Goal: Information Seeking & Learning: Learn about a topic

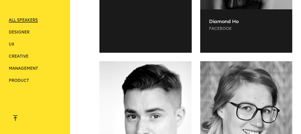
scroll to position [1561, 0]
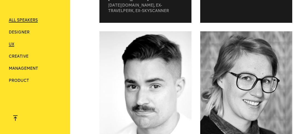
click at [9, 44] on span "UX" at bounding box center [11, 44] width 5 height 5
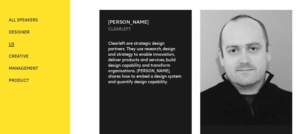
scroll to position [157, 0]
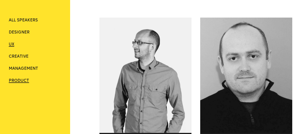
click at [18, 80] on span "Product" at bounding box center [19, 80] width 20 height 5
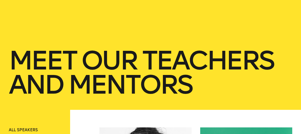
scroll to position [0, 0]
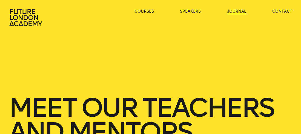
click at [239, 12] on link "journal" at bounding box center [236, 11] width 19 height 5
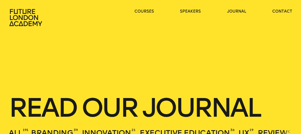
click at [293, 12] on div "courses speakers journal contact" at bounding box center [150, 18] width 301 height 18
click at [287, 12] on link "contact" at bounding box center [282, 11] width 20 height 5
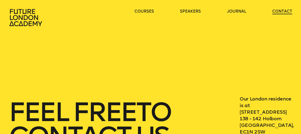
click at [286, 11] on link "contact" at bounding box center [282, 11] width 20 height 5
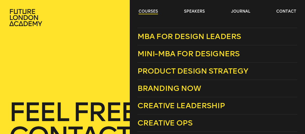
click at [144, 11] on link "courses" at bounding box center [148, 11] width 19 height 5
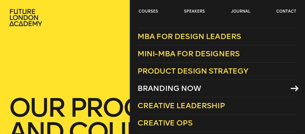
click at [168, 85] on span "Branding Now" at bounding box center [170, 88] width 64 height 9
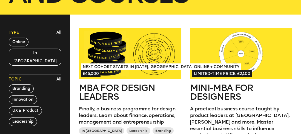
scroll to position [164, 0]
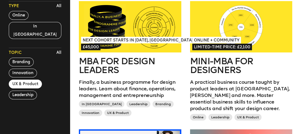
click at [28, 79] on button "UX & Product" at bounding box center [25, 83] width 33 height 9
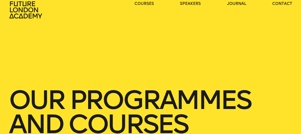
scroll to position [0, 0]
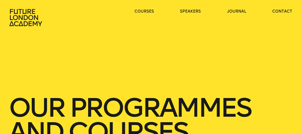
click at [36, 13] on icon at bounding box center [26, 18] width 35 height 18
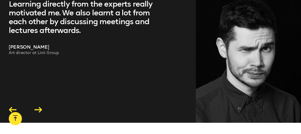
scroll to position [1015, 0]
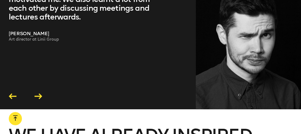
click at [41, 93] on icon at bounding box center [39, 96] width 8 height 6
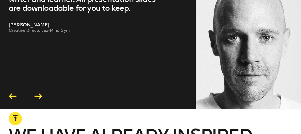
click at [41, 93] on icon at bounding box center [39, 96] width 8 height 6
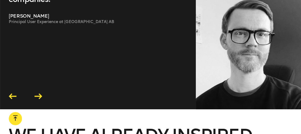
click at [41, 93] on icon at bounding box center [39, 96] width 8 height 6
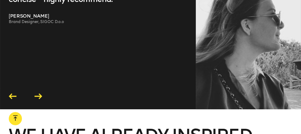
click at [41, 93] on icon at bounding box center [39, 96] width 8 height 6
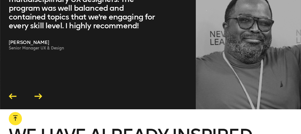
click at [41, 93] on icon at bounding box center [39, 96] width 8 height 6
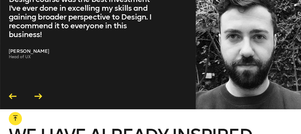
click at [40, 93] on icon at bounding box center [39, 96] width 8 height 6
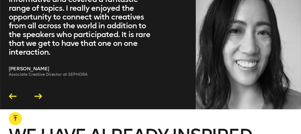
click at [40, 93] on icon at bounding box center [39, 96] width 8 height 6
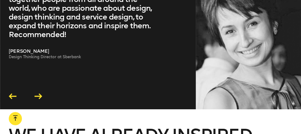
click at [40, 93] on icon at bounding box center [39, 96] width 8 height 6
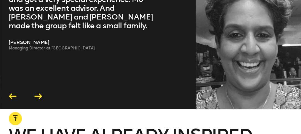
click at [40, 93] on icon at bounding box center [39, 96] width 8 height 6
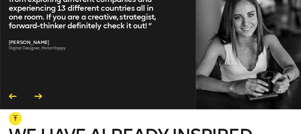
click at [40, 93] on icon at bounding box center [39, 96] width 8 height 6
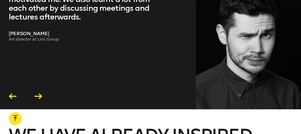
click at [40, 93] on icon at bounding box center [39, 96] width 8 height 6
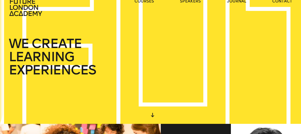
scroll to position [0, 0]
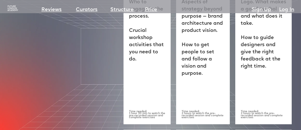
scroll to position [1397, 0]
